Goal: Check status: Check status

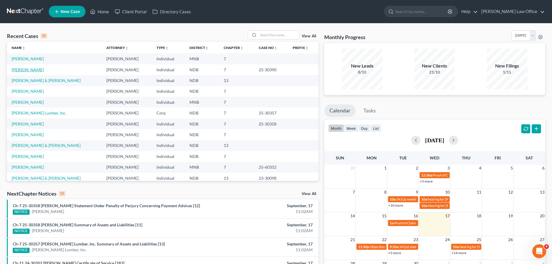
click at [15, 67] on link "[PERSON_NAME]" at bounding box center [28, 69] width 32 height 5
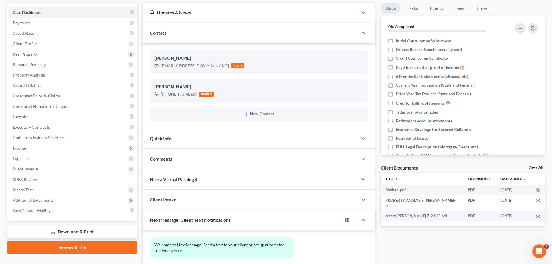
scroll to position [58, 0]
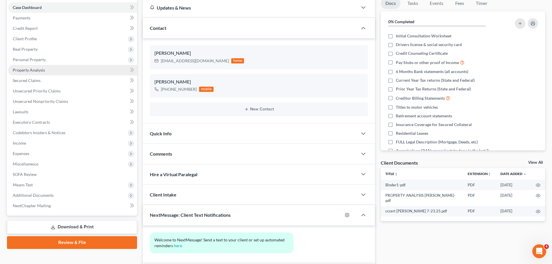
click at [38, 70] on span "Property Analysis" at bounding box center [29, 69] width 32 height 5
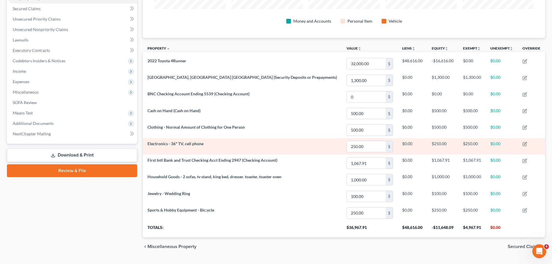
scroll to position [144, 0]
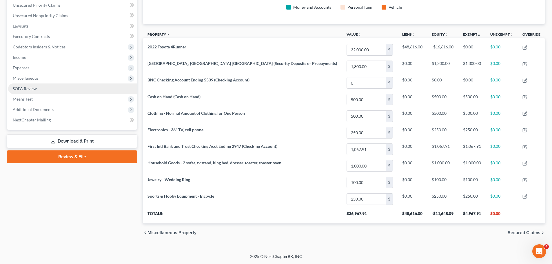
click at [29, 91] on link "SOFA Review" at bounding box center [72, 88] width 129 height 10
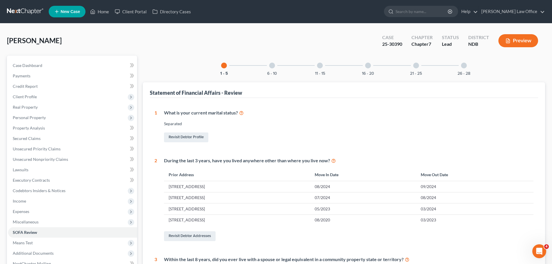
click at [273, 69] on div "6 - 10" at bounding box center [272, 66] width 20 height 20
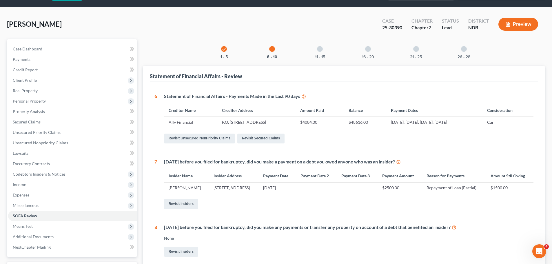
scroll to position [5, 0]
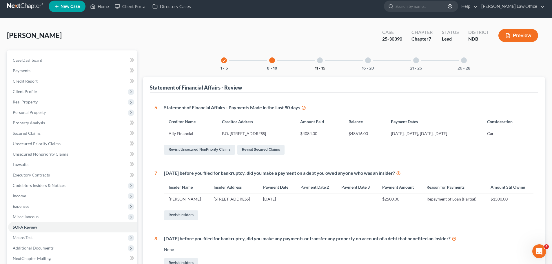
click at [317, 66] on button "11 - 15" at bounding box center [320, 68] width 10 height 4
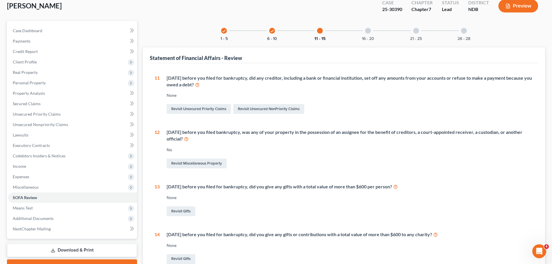
scroll to position [0, 0]
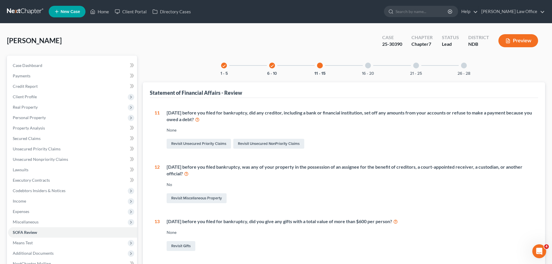
click at [367, 70] on div "16 - 20" at bounding box center [368, 66] width 20 height 20
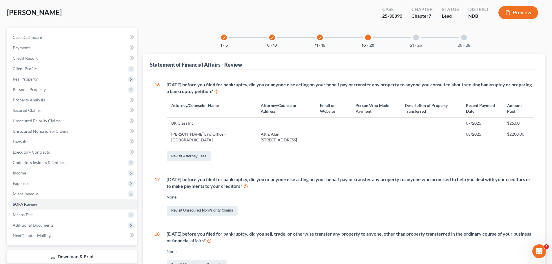
scroll to position [18, 0]
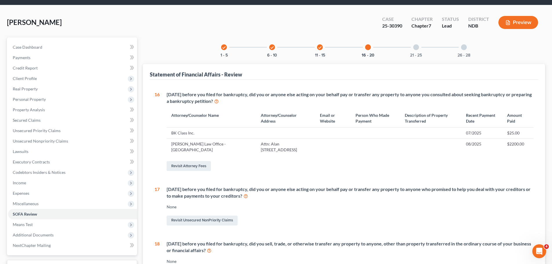
click at [413, 51] on div "21 - 25" at bounding box center [416, 47] width 20 height 20
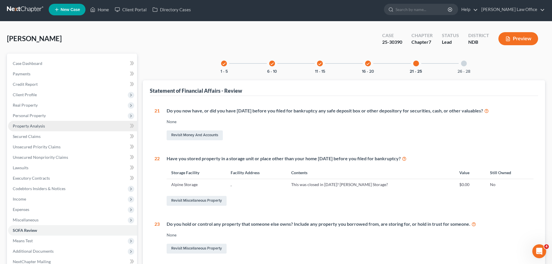
scroll to position [0, 0]
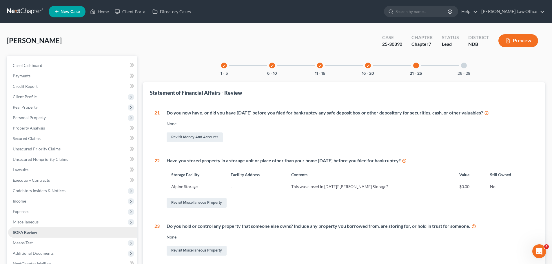
click at [19, 231] on span "SOFA Review" at bounding box center [25, 232] width 24 height 5
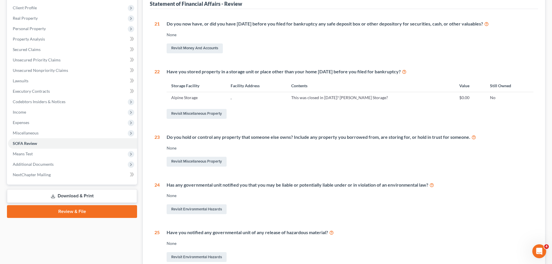
scroll to position [145, 0]
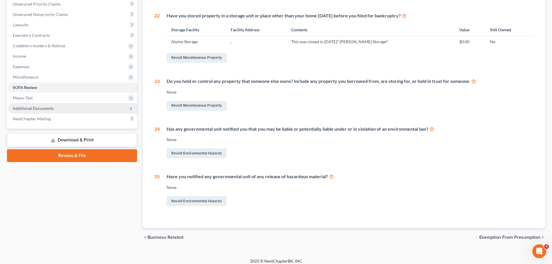
click at [30, 108] on span "Additional Documents" at bounding box center [33, 108] width 41 height 5
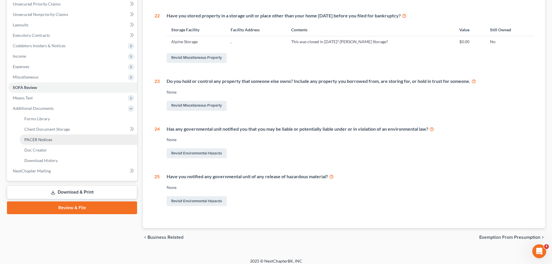
click at [42, 138] on span "PACER Notices" at bounding box center [38, 139] width 28 height 5
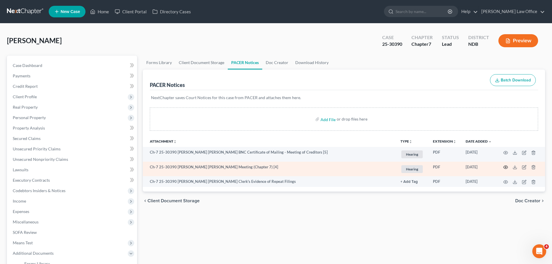
click at [505, 167] on icon "button" at bounding box center [505, 167] width 5 height 5
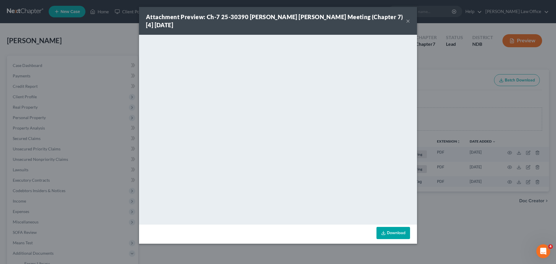
click at [409, 23] on button "×" at bounding box center [408, 20] width 4 height 7
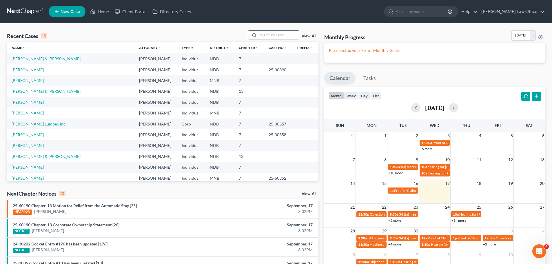
click at [268, 35] on input "search" at bounding box center [278, 35] width 41 height 8
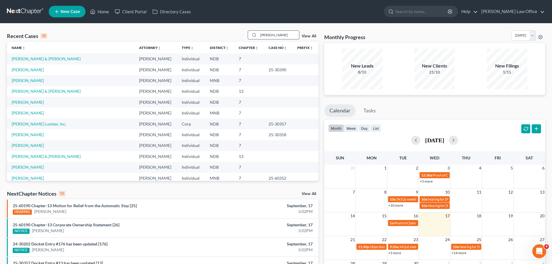
type input "[PERSON_NAME]"
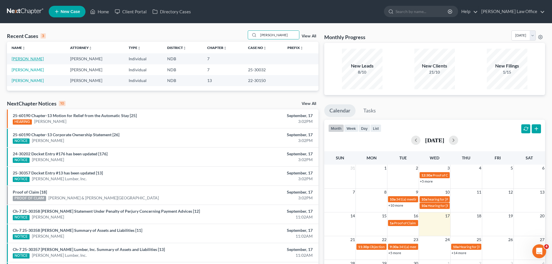
click at [25, 60] on link "[PERSON_NAME]" at bounding box center [28, 58] width 32 height 5
select select "4"
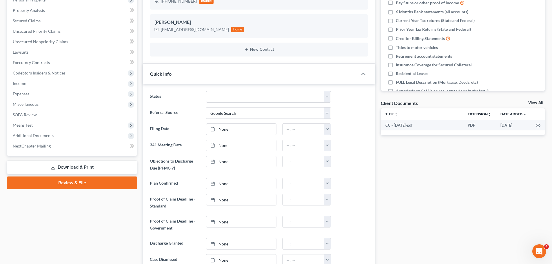
scroll to position [133, 0]
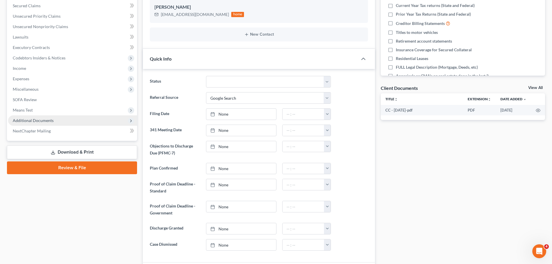
click at [32, 118] on span "Additional Documents" at bounding box center [33, 120] width 41 height 5
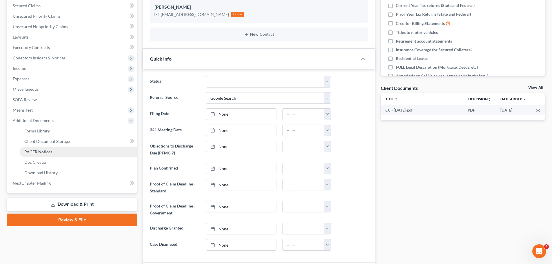
click at [37, 149] on link "PACER Notices" at bounding box center [78, 152] width 117 height 10
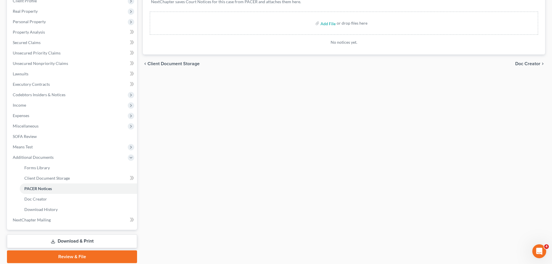
scroll to position [116, 0]
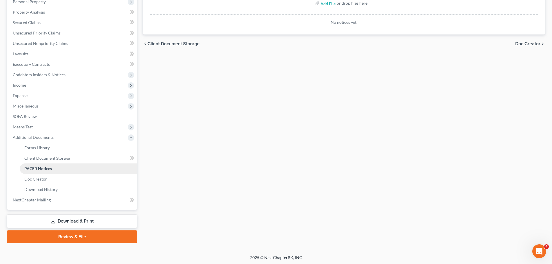
click at [39, 169] on span "PACER Notices" at bounding box center [38, 168] width 28 height 5
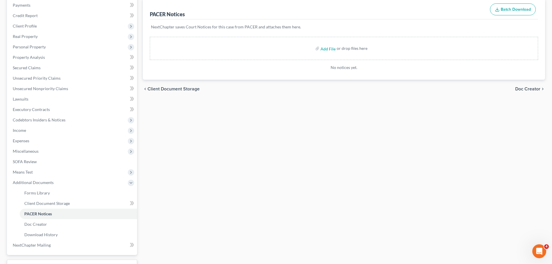
scroll to position [0, 0]
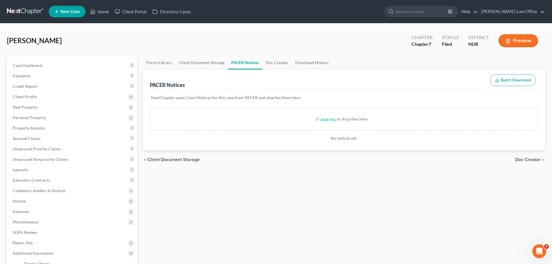
select select "4"
